Goal: Task Accomplishment & Management: Manage account settings

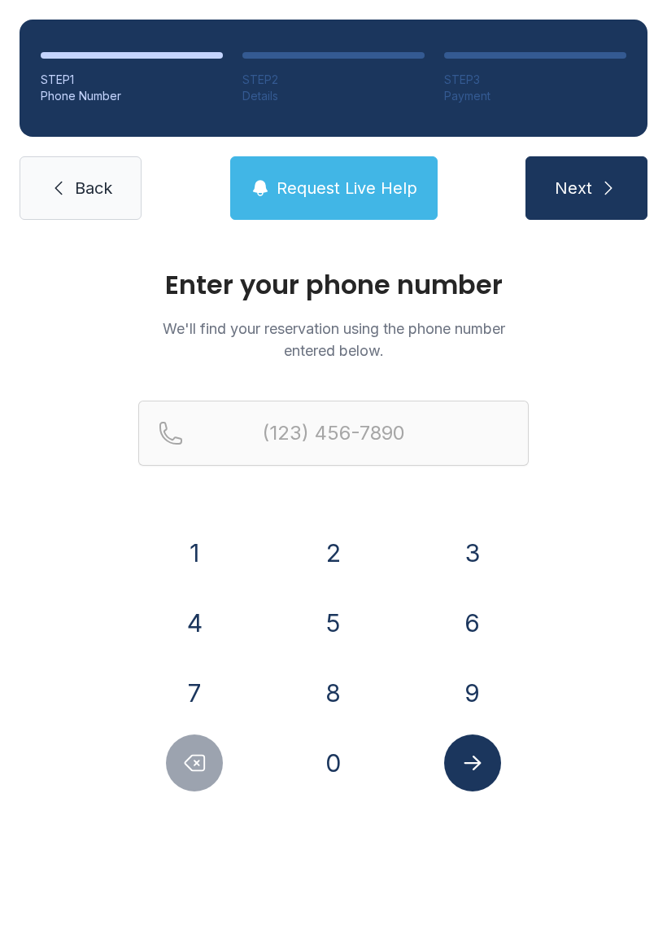
click at [329, 560] on button "2" at bounding box center [333, 552] width 57 height 57
click at [339, 624] on button "5" at bounding box center [333, 622] width 57 height 57
click at [195, 616] on button "4" at bounding box center [194, 622] width 57 height 57
click at [484, 690] on button "9" at bounding box center [472, 692] width 57 height 57
click at [197, 695] on button "7" at bounding box center [194, 692] width 57 height 57
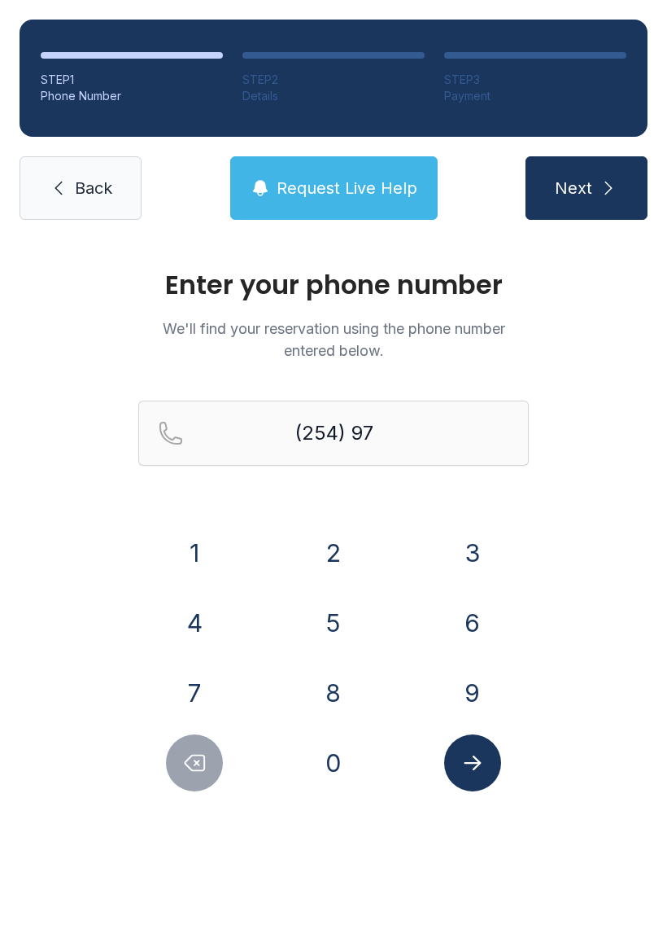
click at [342, 685] on button "8" at bounding box center [333, 692] width 57 height 57
click at [324, 755] on button "0" at bounding box center [333, 762] width 57 height 57
click at [329, 760] on button "0" at bounding box center [333, 762] width 57 height 57
click at [469, 680] on button "9" at bounding box center [472, 692] width 57 height 57
click at [313, 759] on button "0" at bounding box center [333, 762] width 57 height 57
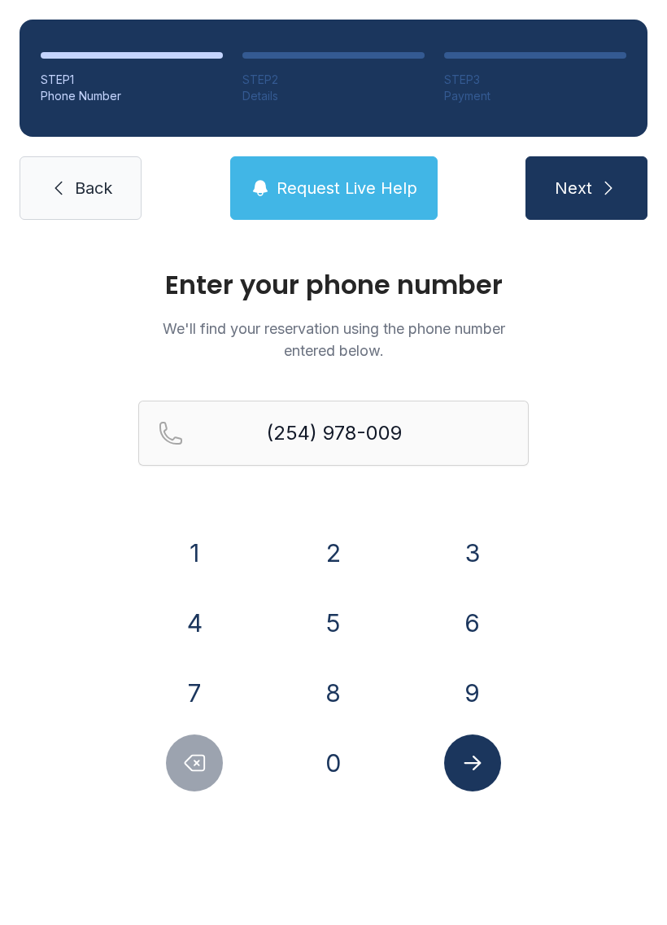
type input "[PHONE_NUMBER]"
click at [477, 746] on button "Submit lookup form" at bounding box center [472, 762] width 57 height 57
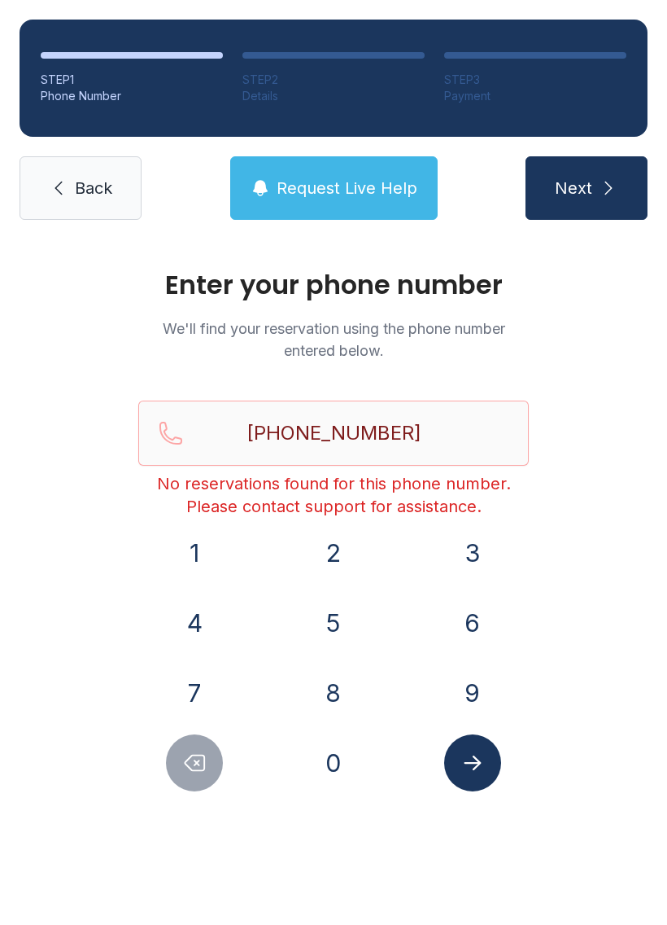
click at [370, 190] on span "Request Live Help" at bounding box center [347, 188] width 141 height 23
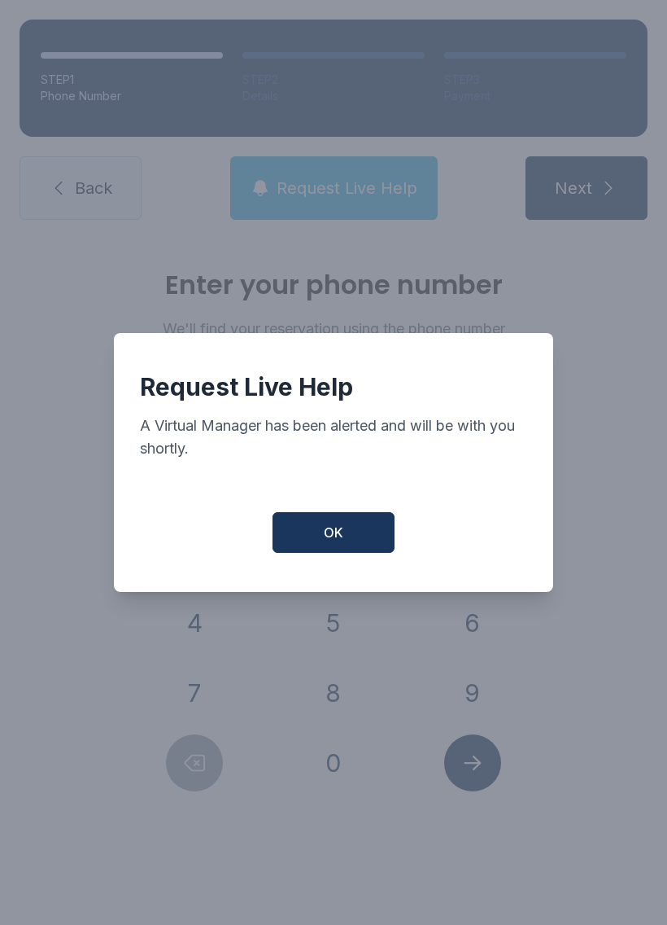
click at [335, 522] on button "OK" at bounding box center [334, 532] width 122 height 41
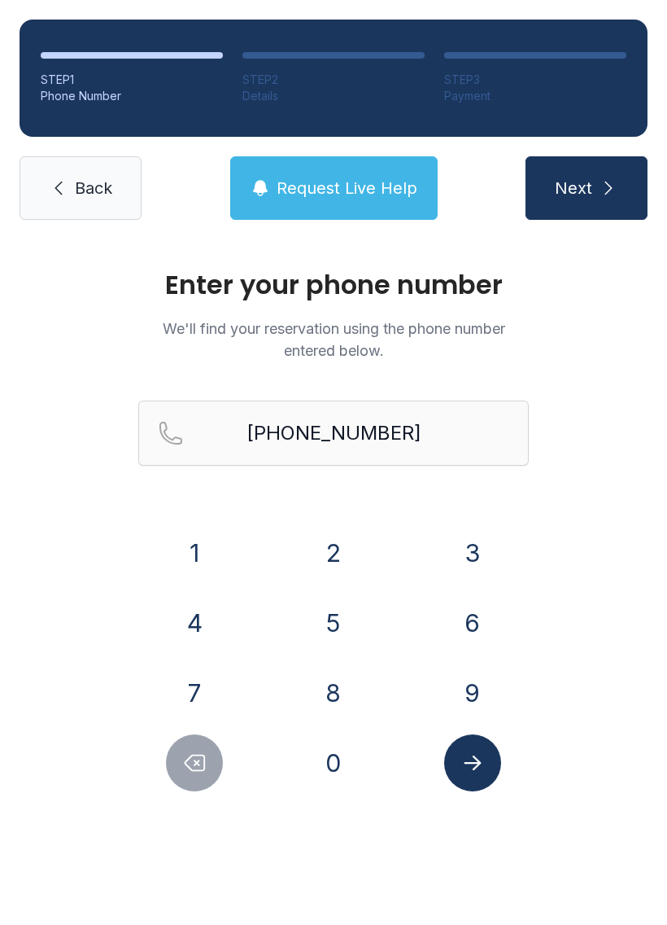
click at [480, 751] on icon "Submit lookup form" at bounding box center [473, 762] width 24 height 24
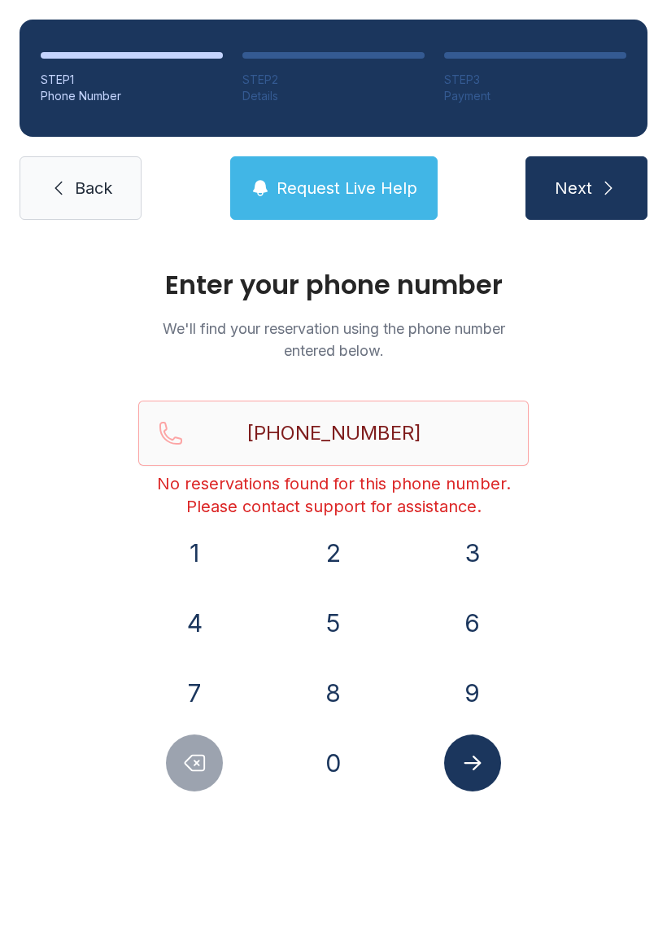
click at [323, 186] on span "Request Live Help" at bounding box center [347, 188] width 141 height 23
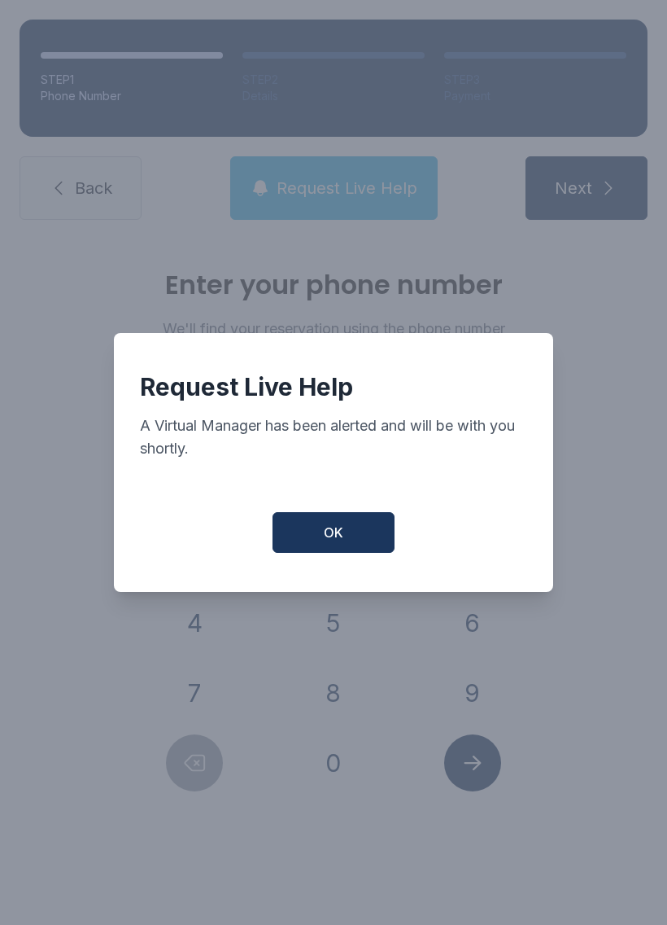
click at [365, 539] on button "OK" at bounding box center [334, 532] width 122 height 41
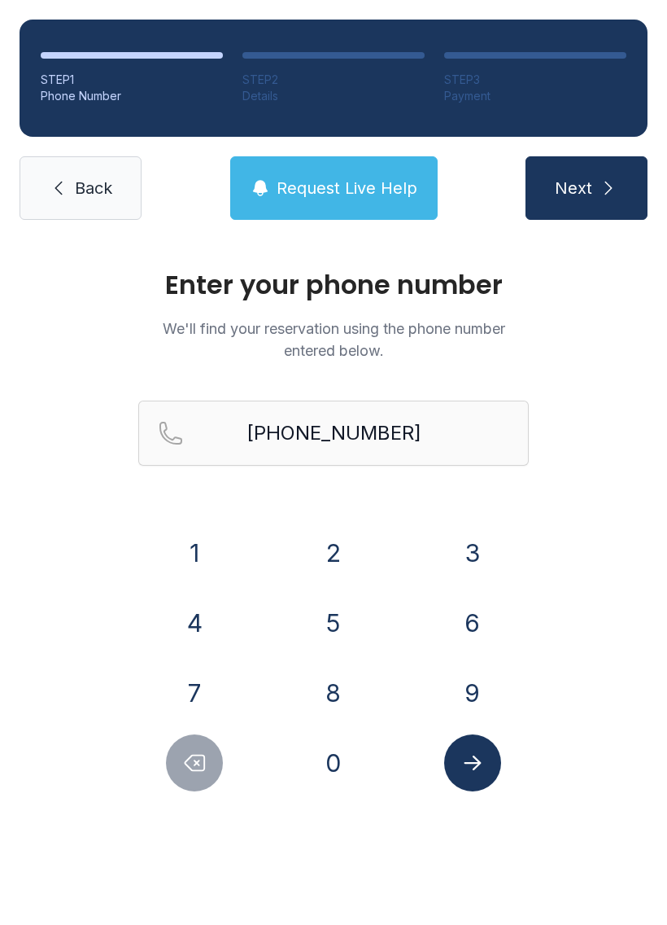
click at [47, 168] on link "Back" at bounding box center [81, 187] width 122 height 63
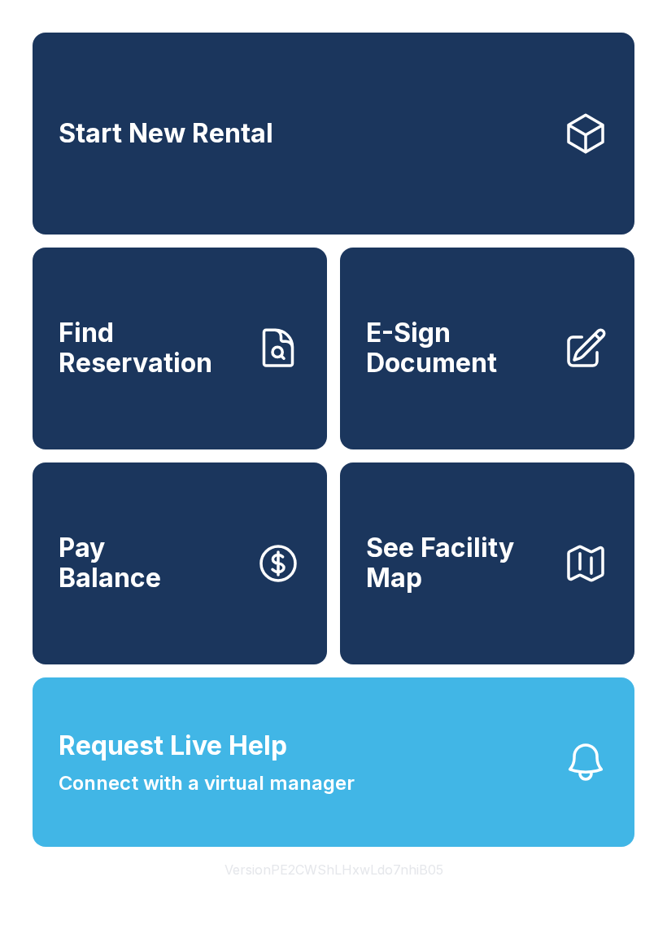
click at [540, 825] on button "Request Live Help Connect with a virtual manager" at bounding box center [334, 761] width 602 height 169
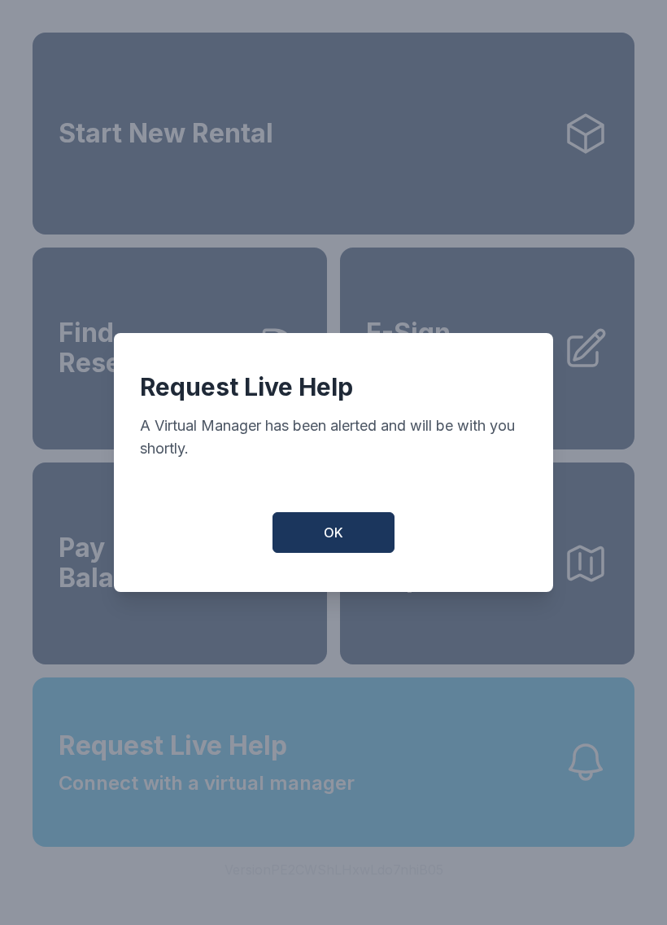
click at [331, 541] on span "OK" at bounding box center [334, 533] width 20 height 20
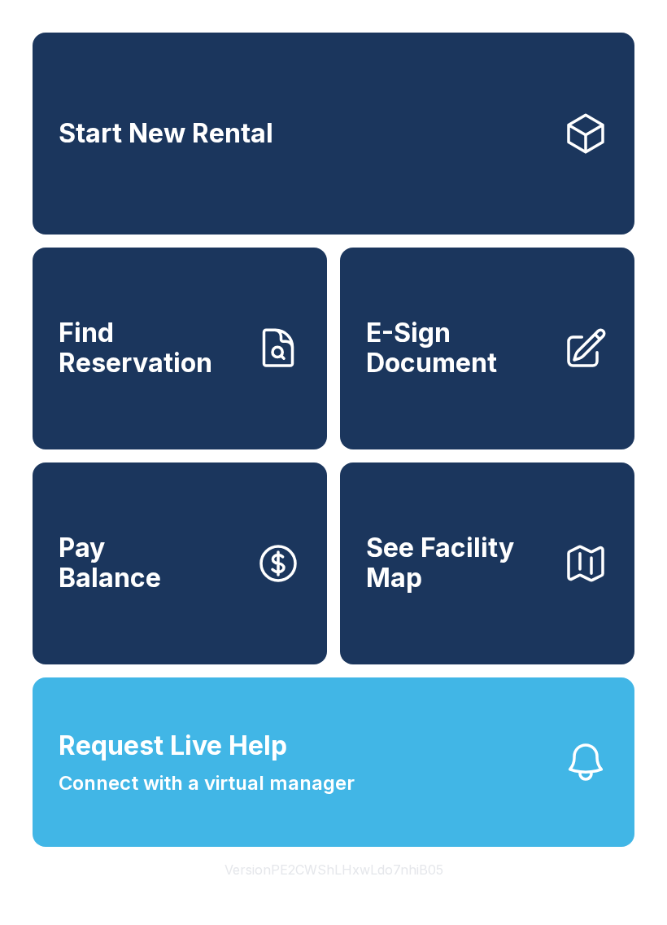
click at [234, 664] on link "Pay Balance" at bounding box center [180, 563] width 295 height 202
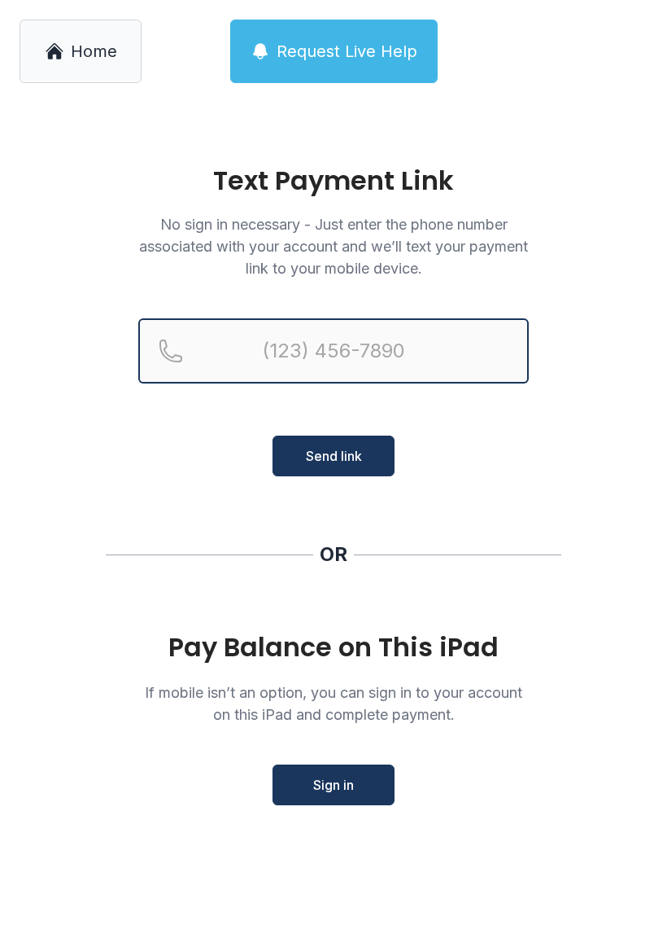
click at [436, 339] on input "Reservation phone number" at bounding box center [333, 350] width 391 height 65
type input "[PHONE_NUMBER]"
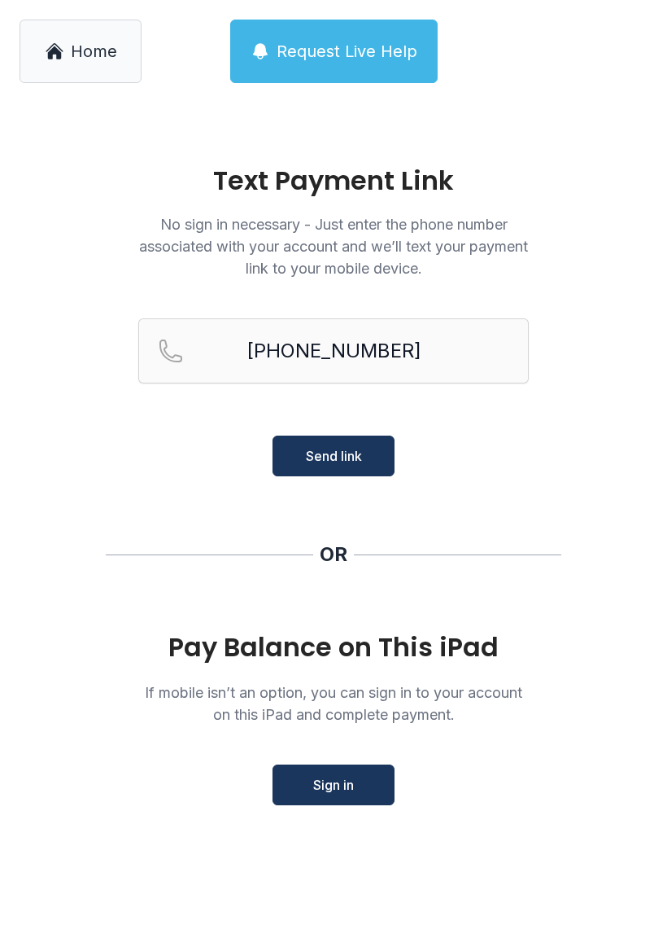
click at [352, 467] on button "Send link" at bounding box center [334, 455] width 122 height 41
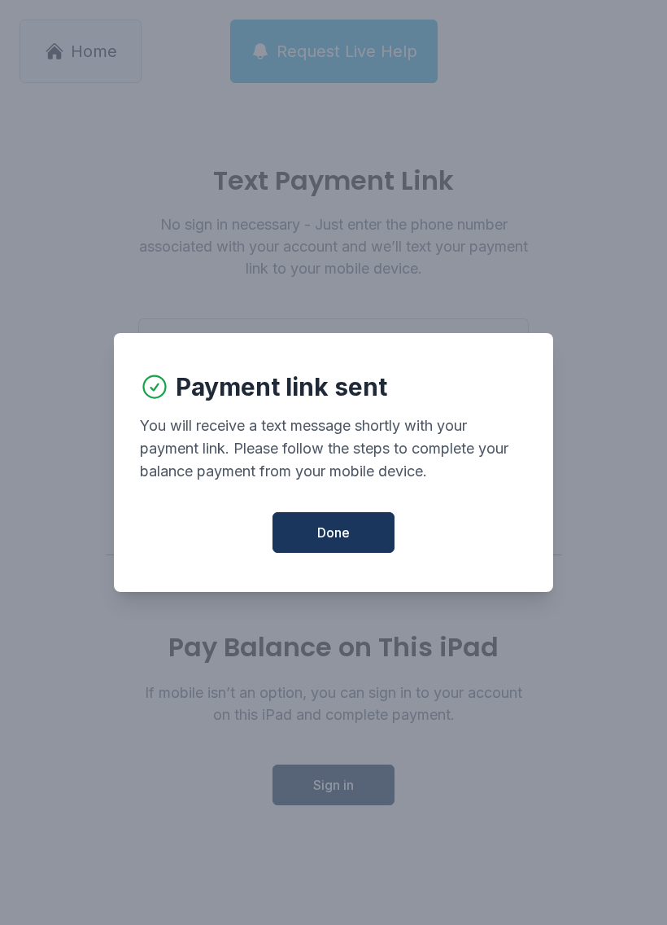
click at [336, 524] on button "Done" at bounding box center [334, 532] width 122 height 41
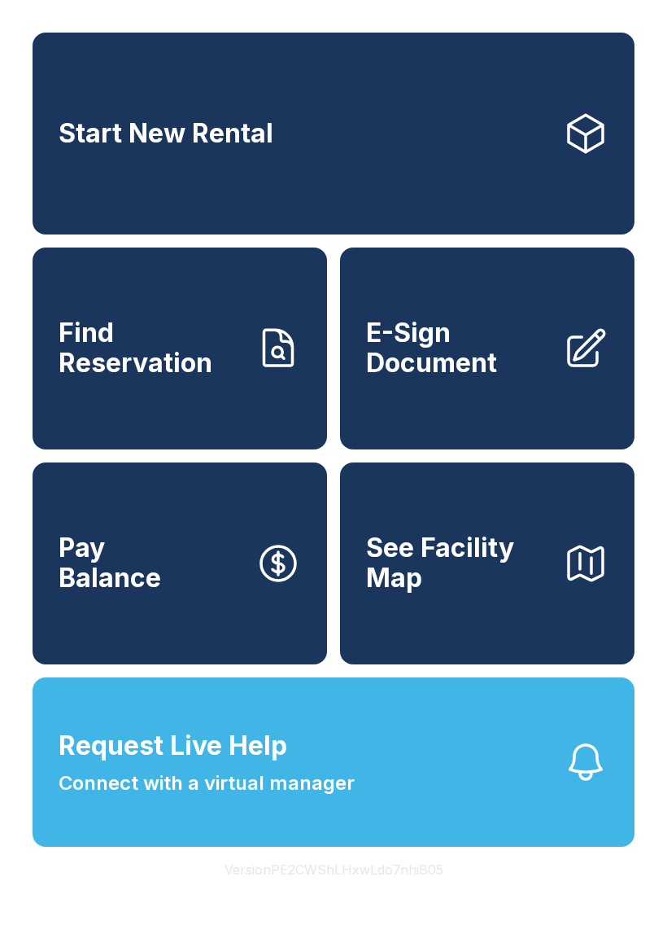
click at [434, 442] on link "E-Sign Document" at bounding box center [487, 348] width 295 height 202
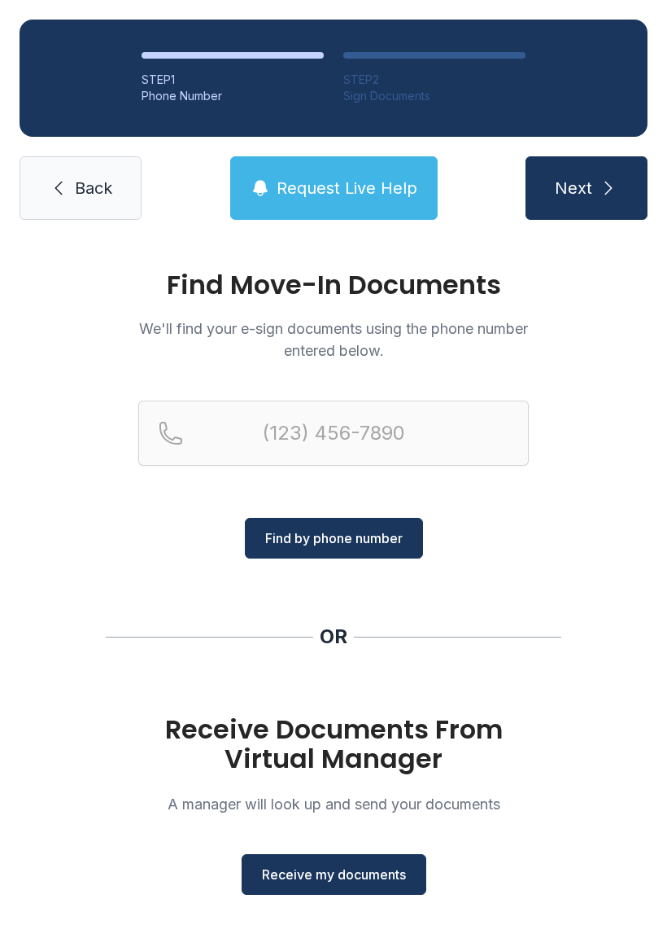
click at [291, 554] on button "Find by phone number" at bounding box center [334, 538] width 178 height 41
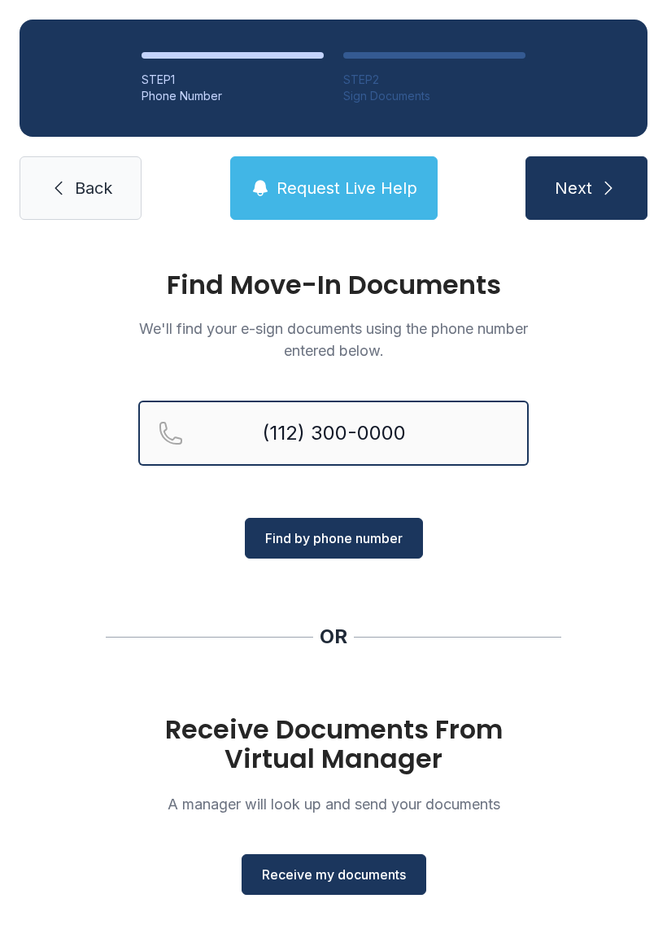
type input "(112) 300-0000"
paste input "Reservation phone number"
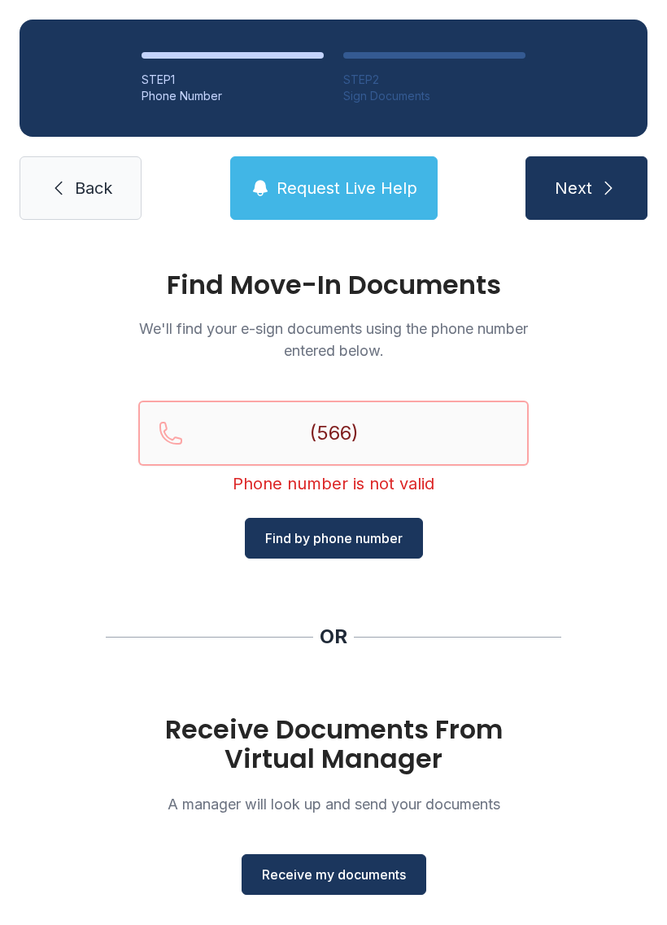
type input "(566) 3"
click at [70, 187] on link "Back" at bounding box center [81, 187] width 122 height 63
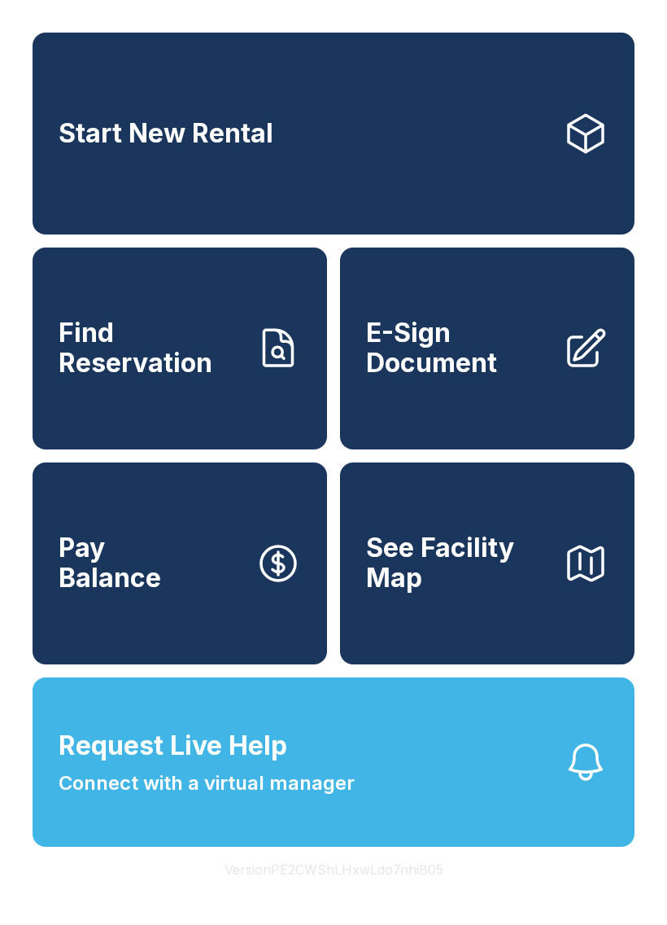
click at [513, 376] on span "E-Sign Document" at bounding box center [458, 347] width 184 height 59
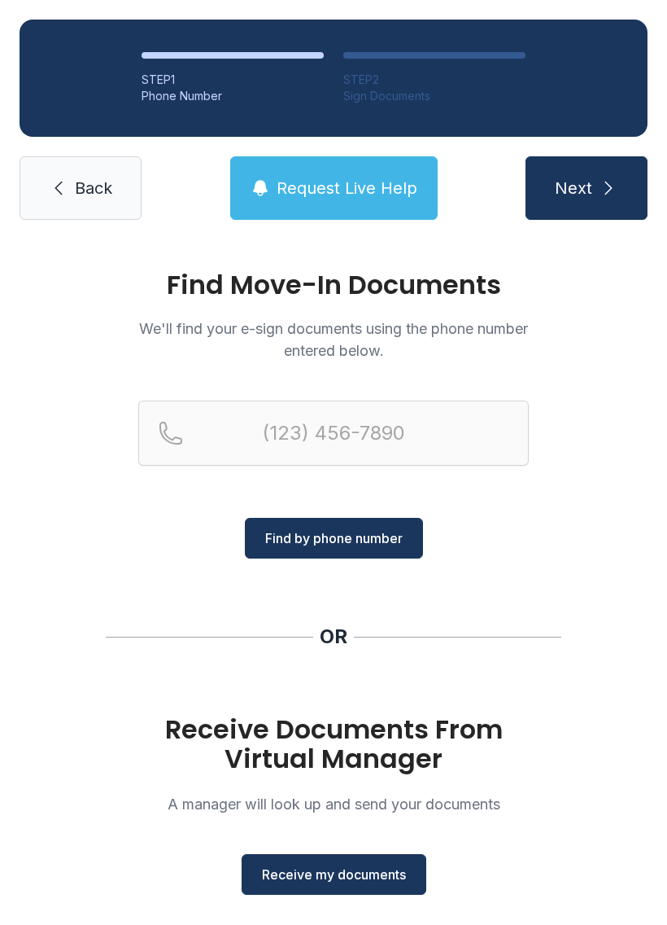
click at [575, 199] on button "Next" at bounding box center [587, 187] width 122 height 63
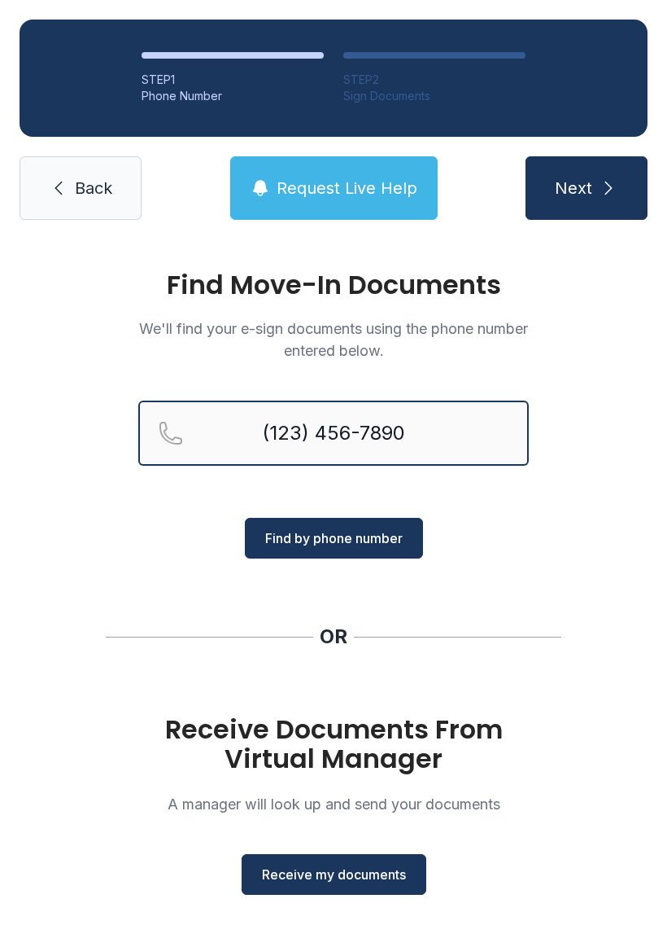
type input "(123) 456-7890"
click at [657, 221] on div "STEP 1 Phone Number STEP 2 Sign Documents Back Request Live Help Next" at bounding box center [333, 119] width 667 height 239
click at [627, 204] on button "Next" at bounding box center [587, 187] width 122 height 63
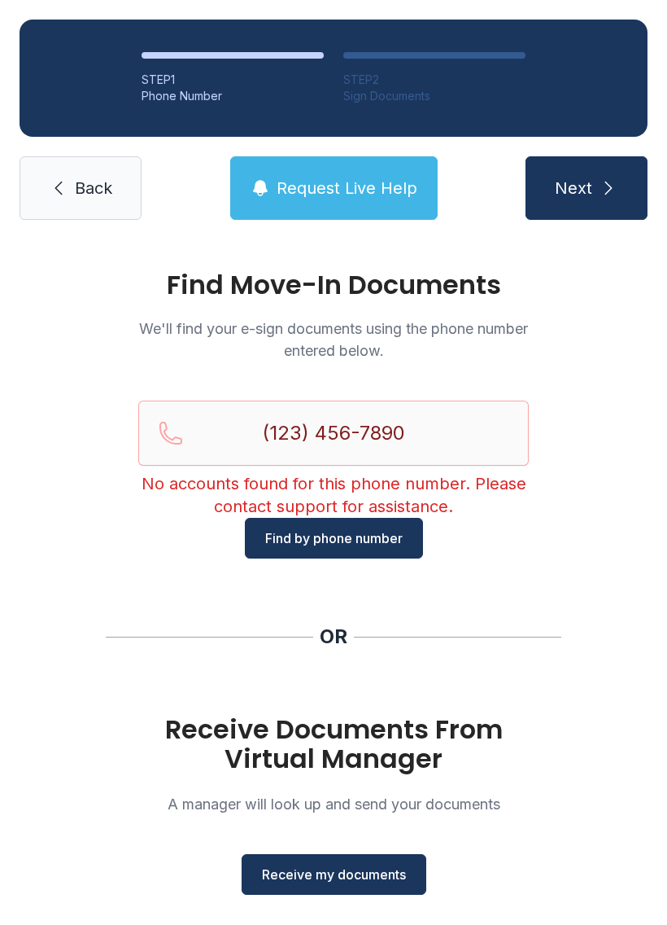
click at [565, 207] on button "Next" at bounding box center [587, 187] width 122 height 63
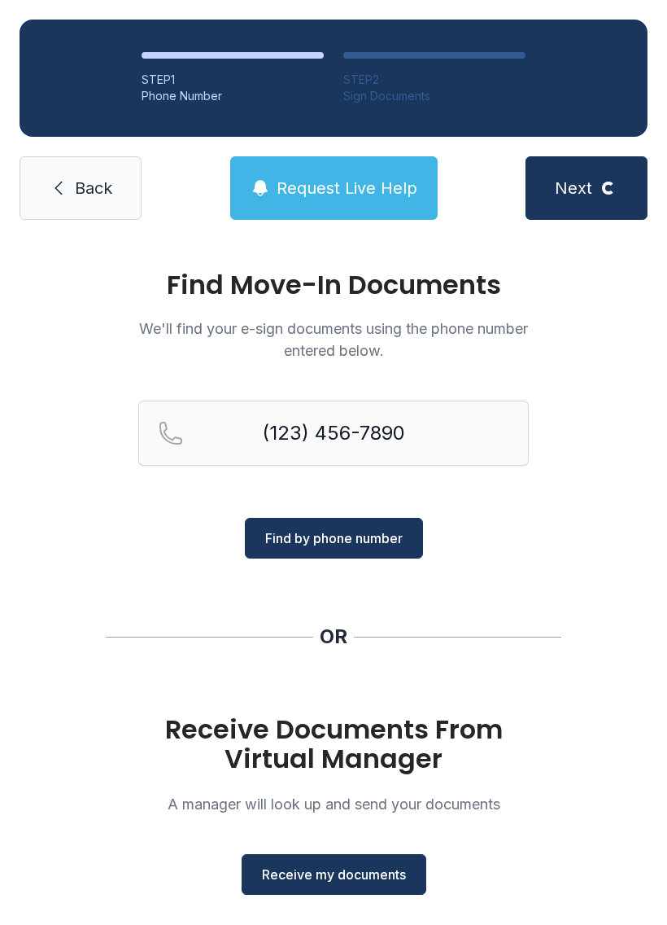
click at [0, 0] on icon "submit" at bounding box center [0, 0] width 0 height 0
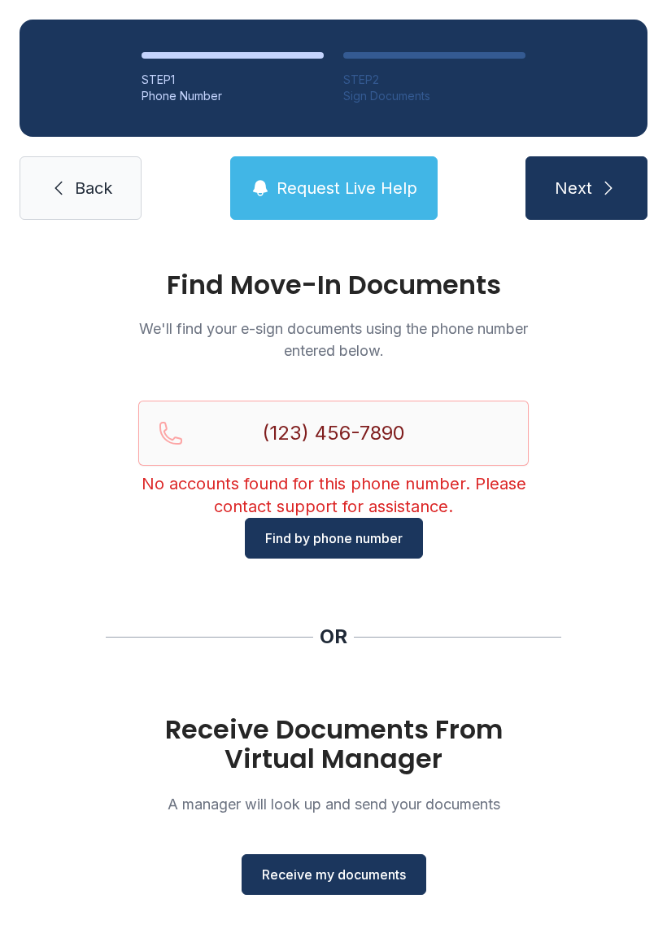
click at [606, 195] on icon "submit" at bounding box center [609, 188] width 7 height 13
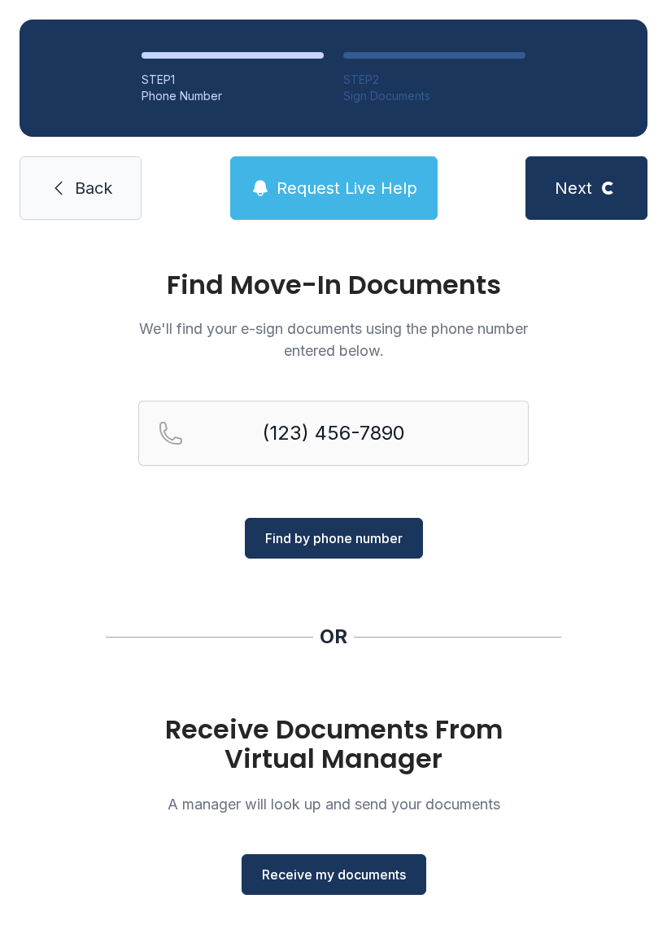
click at [608, 203] on button "Next Loading..." at bounding box center [587, 187] width 122 height 63
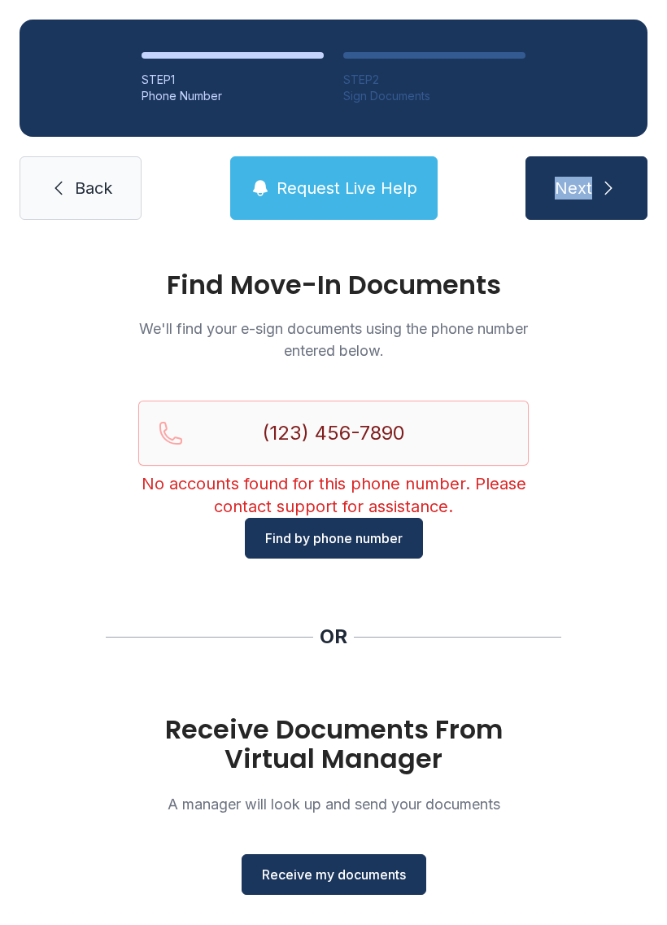
click at [64, 200] on link "Back" at bounding box center [81, 187] width 122 height 63
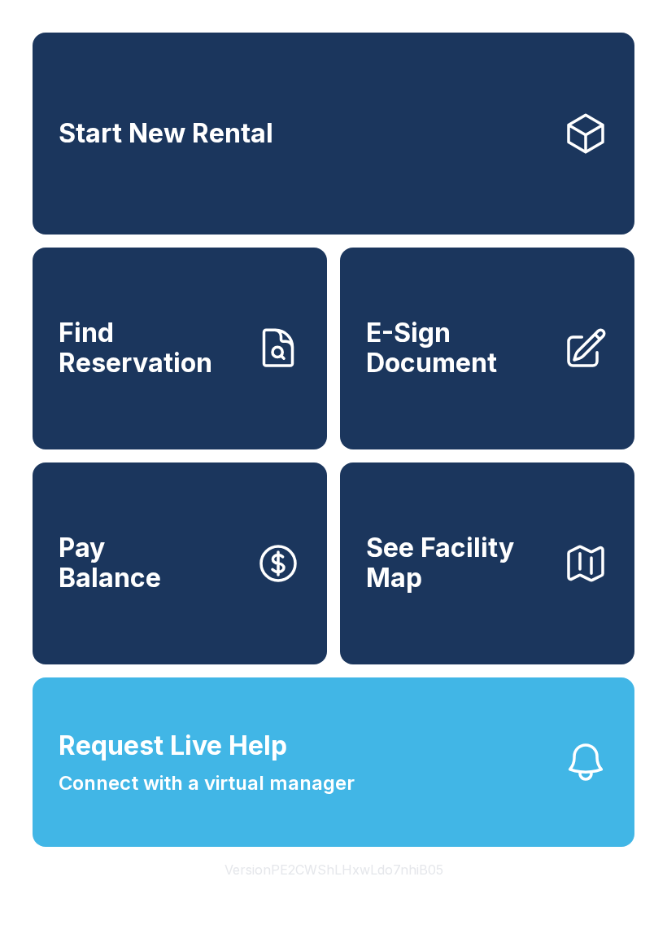
click at [241, 613] on link "Pay Balance" at bounding box center [180, 563] width 295 height 202
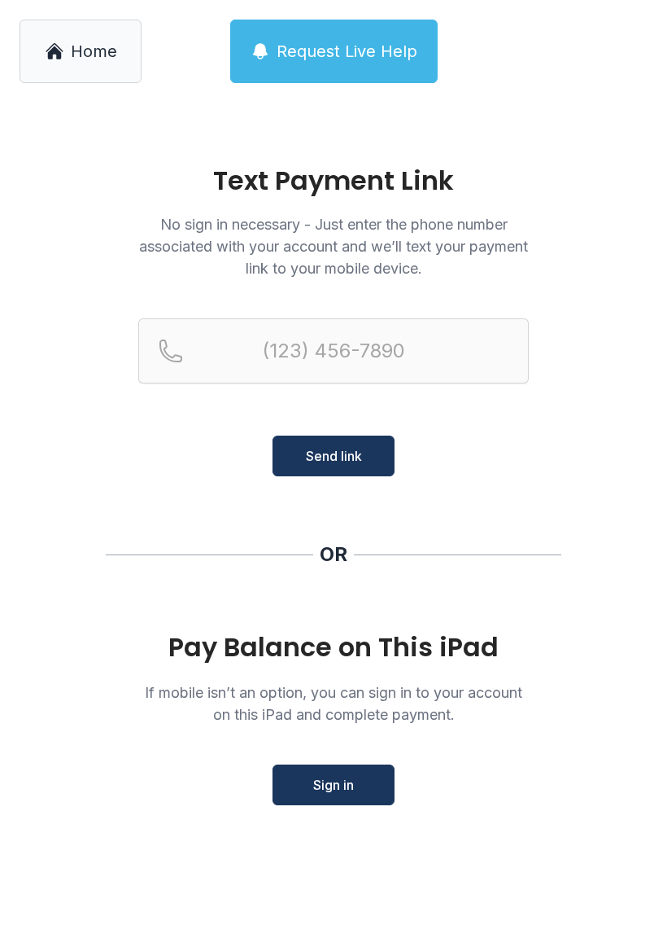
click at [328, 793] on span "Sign in" at bounding box center [333, 785] width 41 height 20
